Goal: Find specific page/section: Find specific page/section

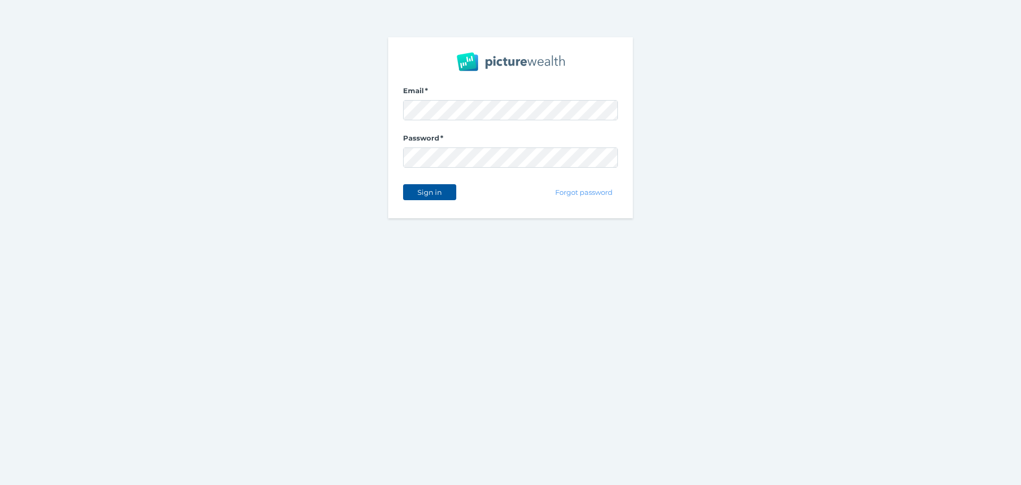
click at [434, 191] on span "Sign in" at bounding box center [430, 192] width 34 height 9
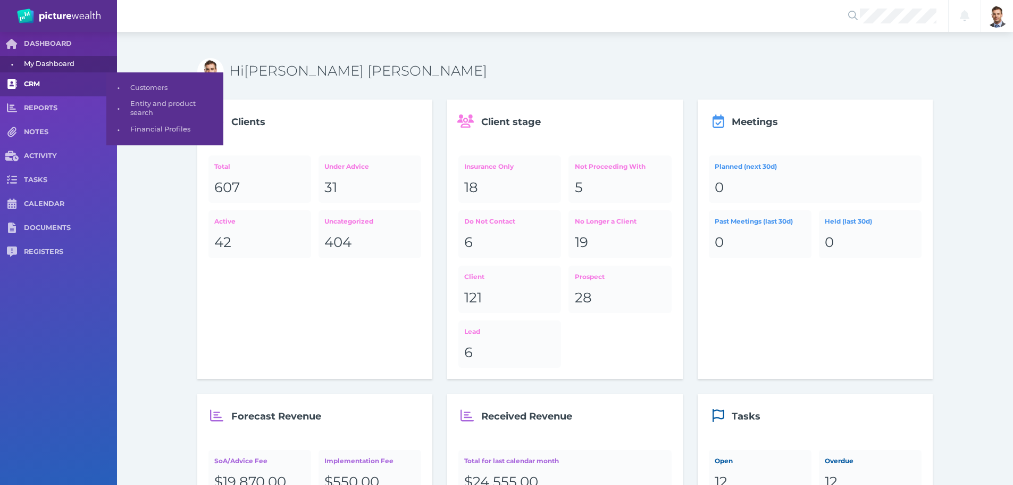
click at [34, 88] on span "CRM" at bounding box center [70, 84] width 93 height 9
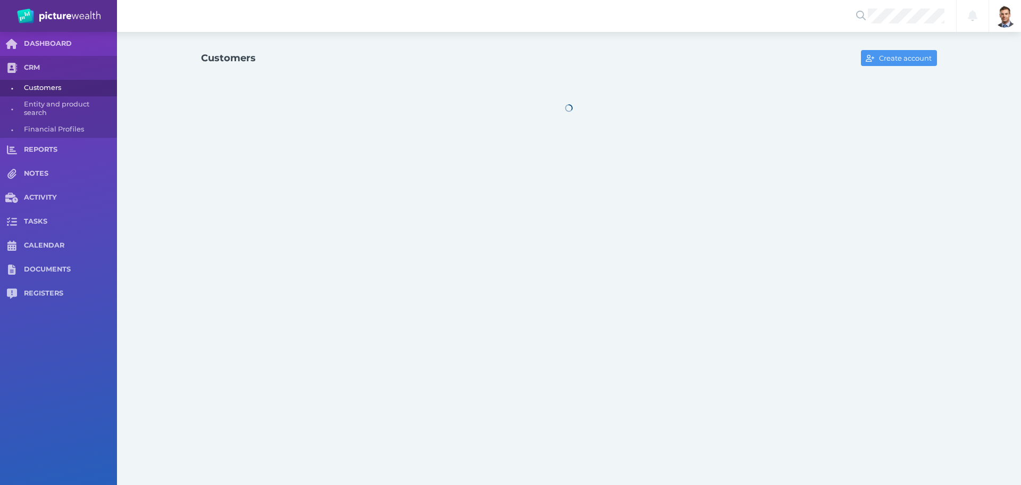
select select "25"
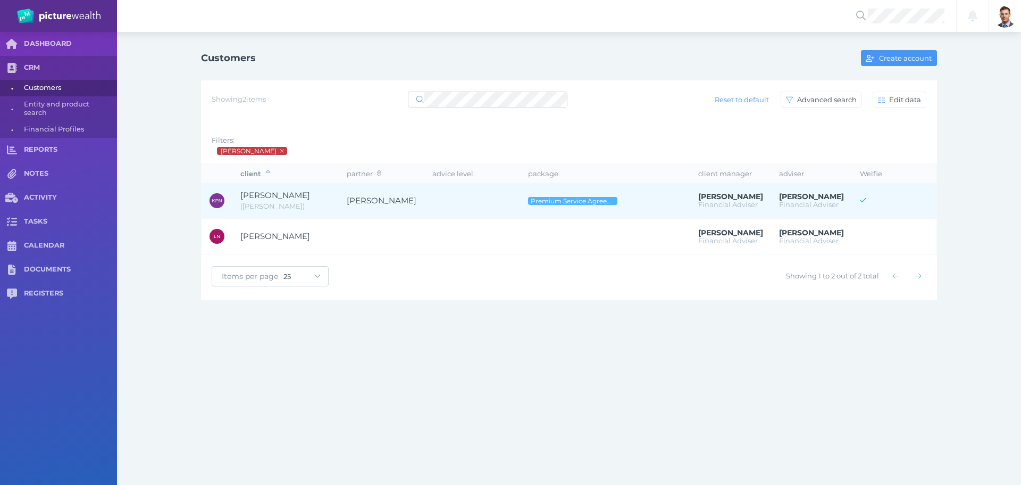
click at [324, 201] on span "[PERSON_NAME]" at bounding box center [285, 195] width 90 height 12
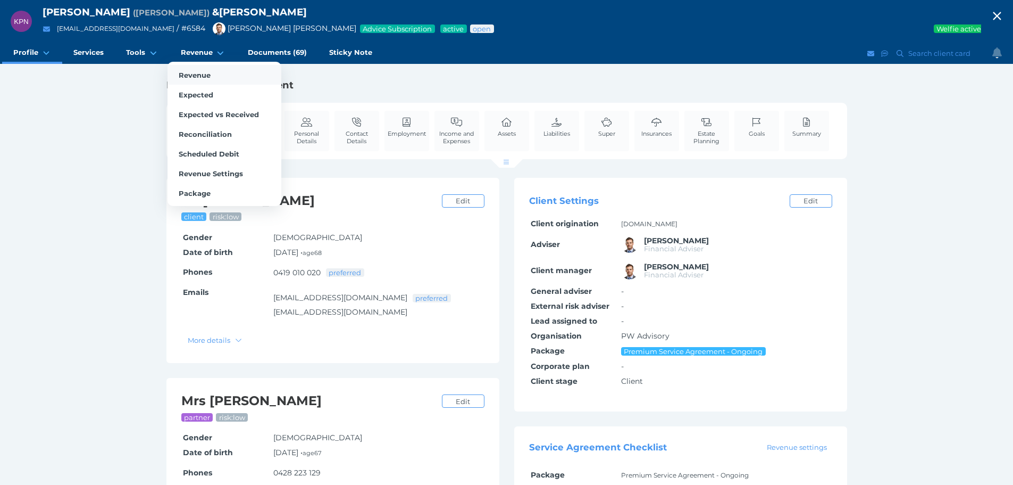
click at [195, 72] on span "Revenue" at bounding box center [195, 75] width 32 height 9
select select "25"
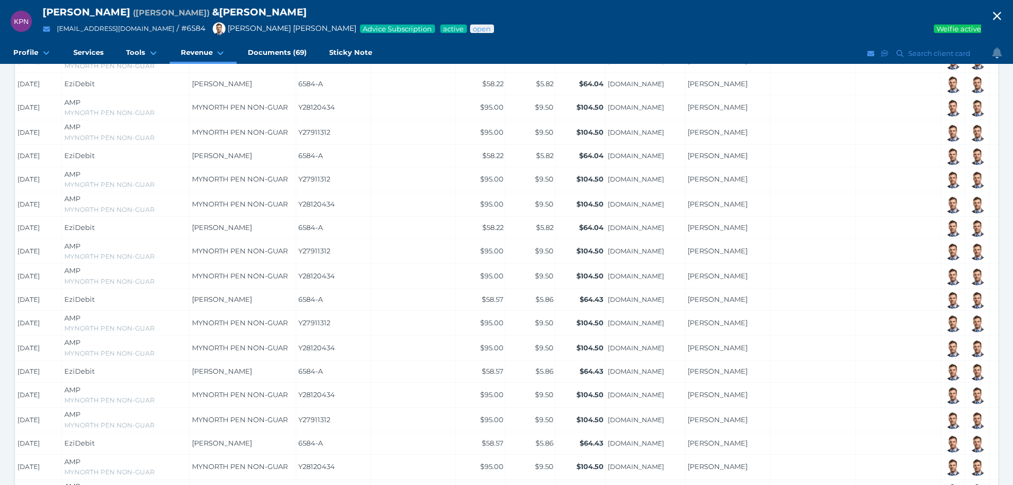
scroll to position [448, 0]
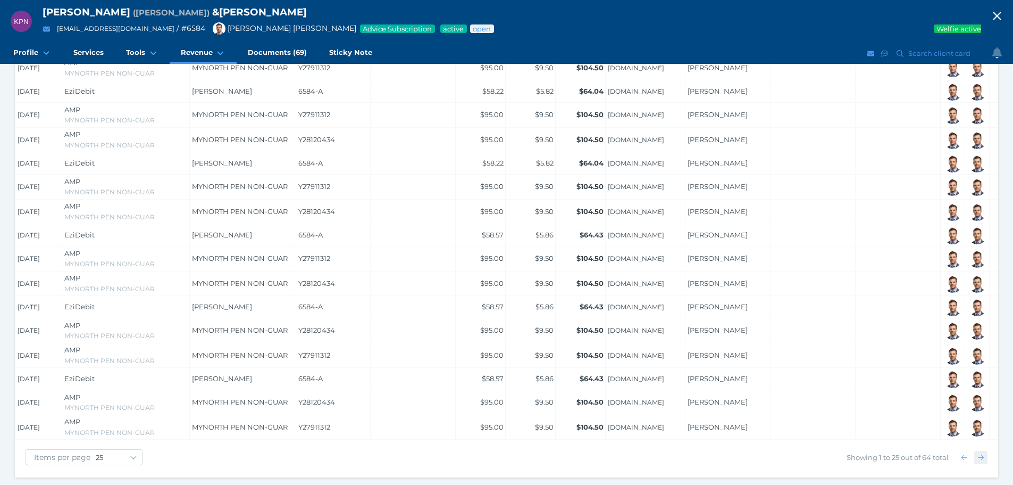
click at [985, 456] on span "button" at bounding box center [980, 457] width 15 height 9
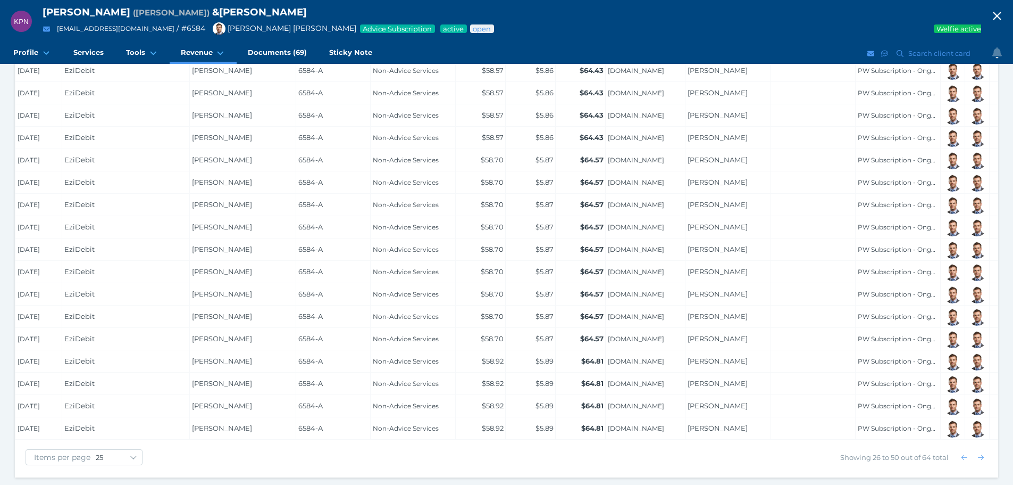
scroll to position [96, 0]
